Goal: Task Accomplishment & Management: Complete application form

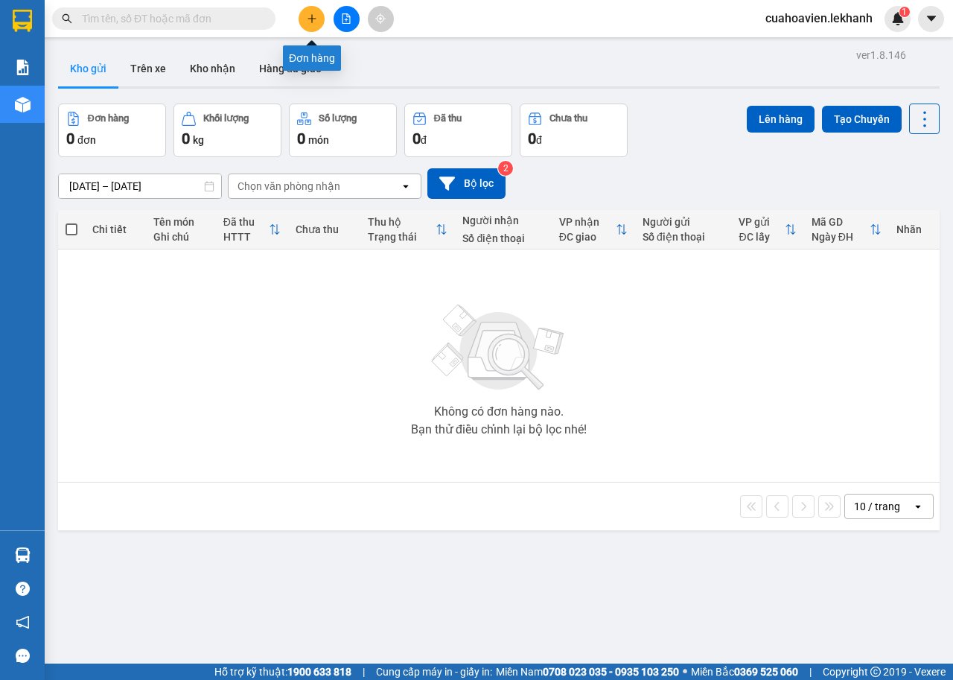
click at [310, 16] on icon "plus" at bounding box center [312, 18] width 10 height 10
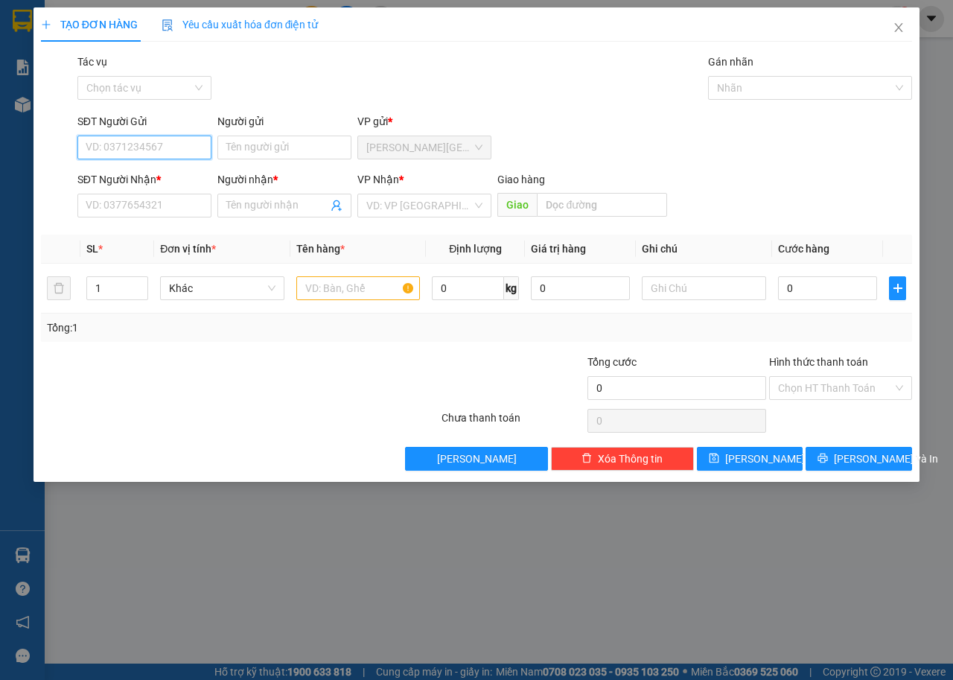
click at [187, 144] on input "SĐT Người Gửi" at bounding box center [144, 147] width 134 height 24
click at [197, 189] on div "0967743924 0967743924 - [PERSON_NAME]" at bounding box center [159, 177] width 165 height 30
click at [153, 152] on input "0967" at bounding box center [144, 147] width 134 height 24
click at [150, 174] on div "0967743924 - [PERSON_NAME]" at bounding box center [159, 177] width 147 height 16
type input "0967743924"
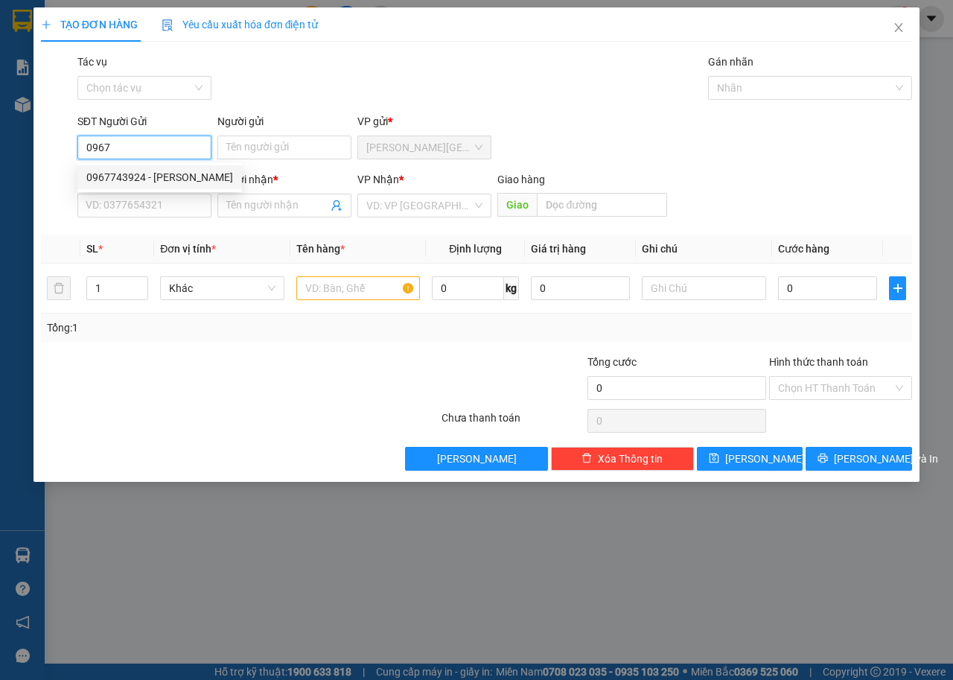
type input "[PERSON_NAME]"
type input "0822559637"
type input "[PERSON_NAME]"
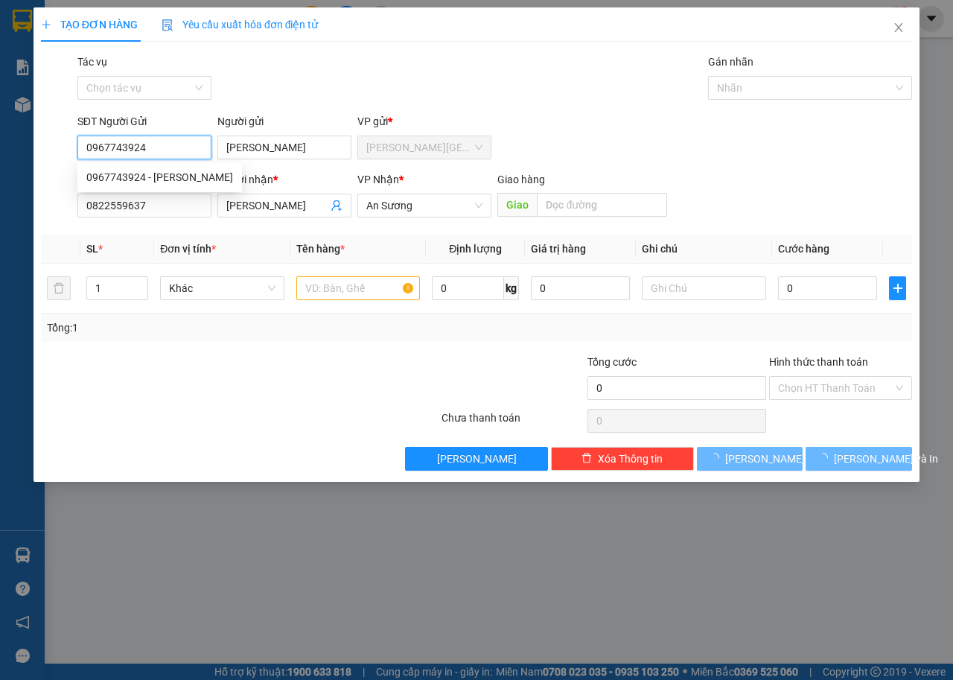
type input "30.000"
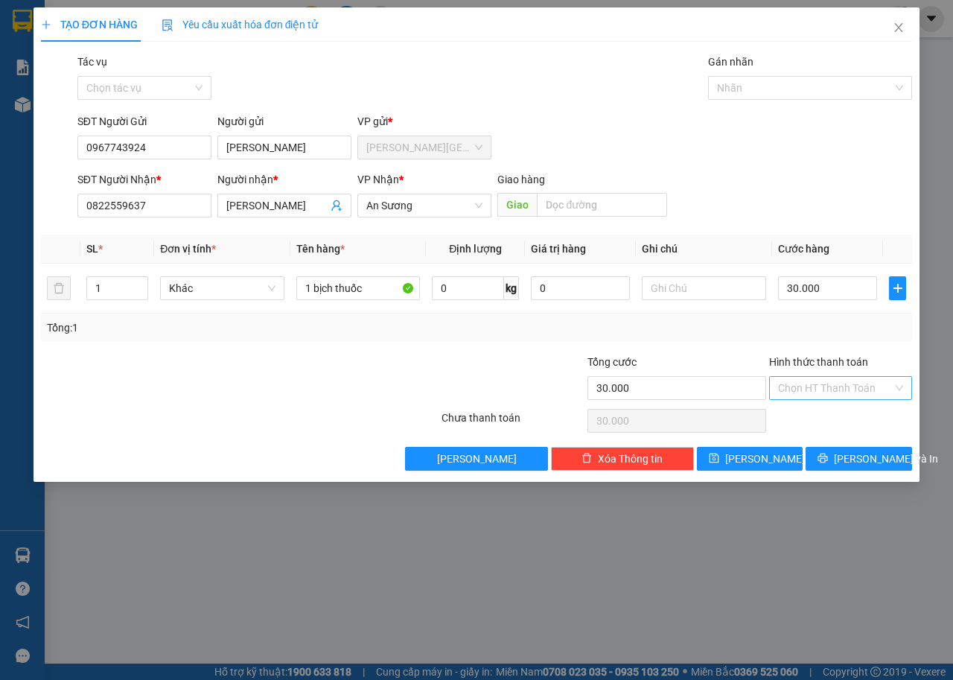
click at [849, 380] on input "Hình thức thanh toán" at bounding box center [835, 388] width 115 height 22
click at [849, 417] on div "Tại văn phòng" at bounding box center [840, 417] width 125 height 16
type input "0"
click at [850, 461] on span "[PERSON_NAME] và In" at bounding box center [886, 458] width 104 height 16
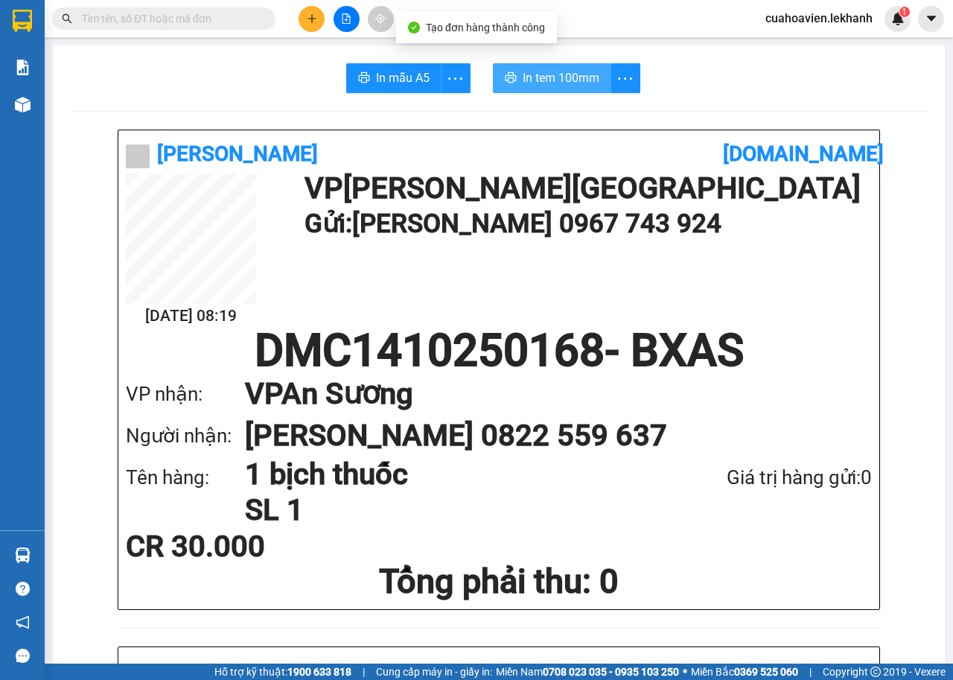
click at [552, 88] on button "In tem 100mm" at bounding box center [552, 78] width 118 height 30
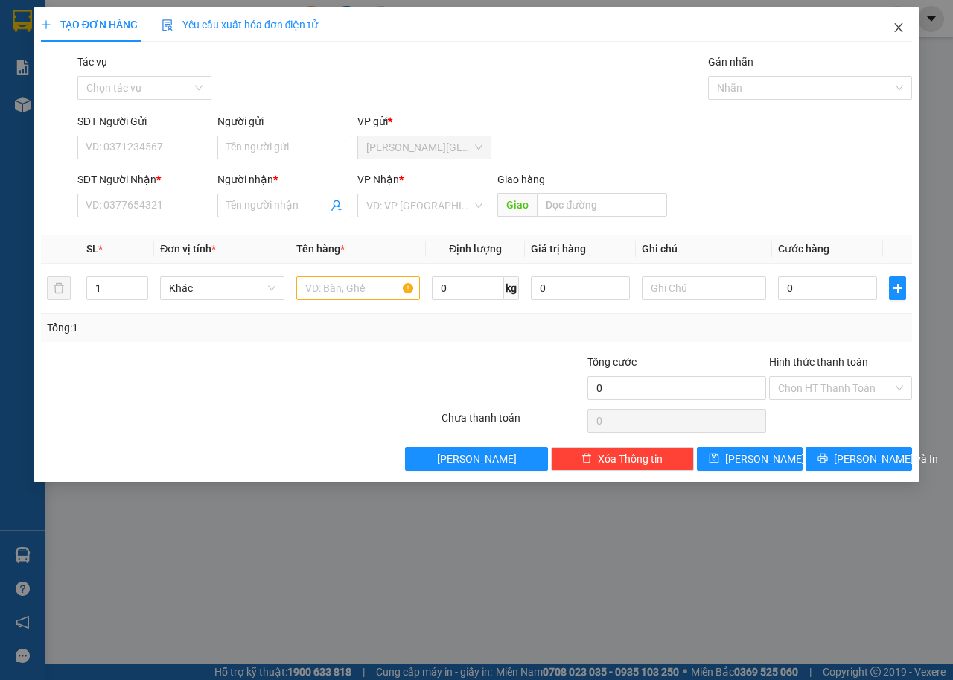
click at [893, 30] on icon "close" at bounding box center [898, 28] width 12 height 12
